Goal: Find specific page/section: Find specific page/section

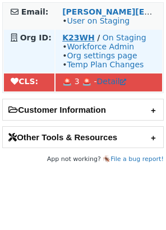
click at [70, 35] on strong "K23WH" at bounding box center [78, 37] width 33 height 9
click at [67, 38] on strong "K23WH" at bounding box center [78, 37] width 33 height 9
click at [90, 38] on strong "K23WH" at bounding box center [78, 37] width 33 height 9
